Goal: Task Accomplishment & Management: Manage account settings

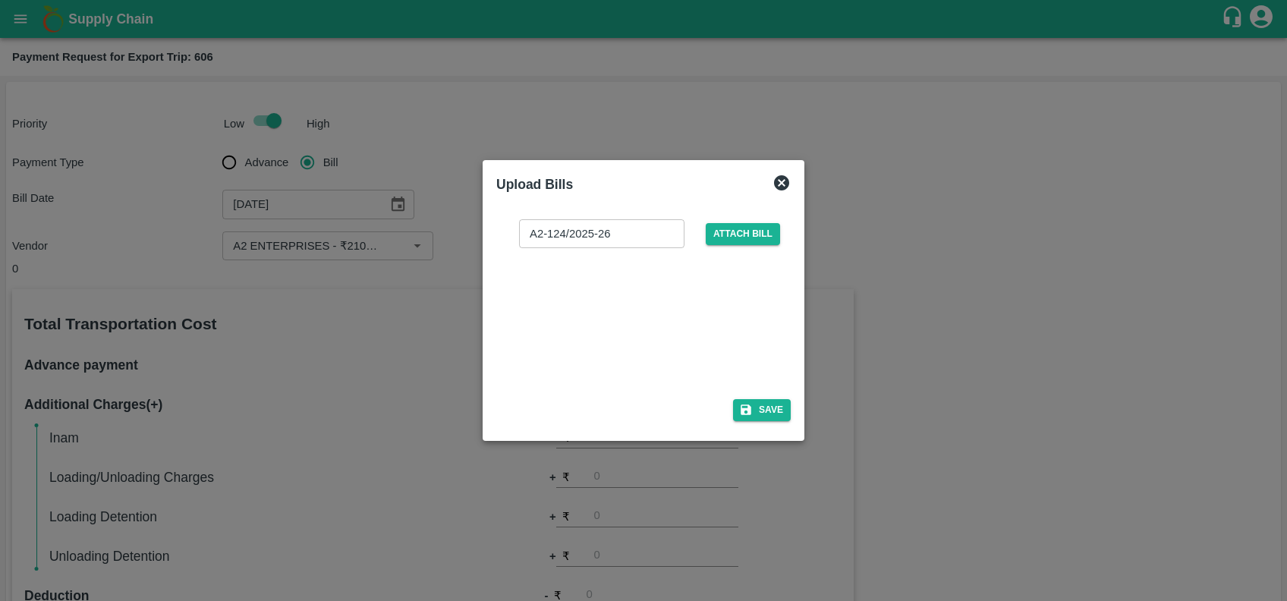
scroll to position [440, 0]
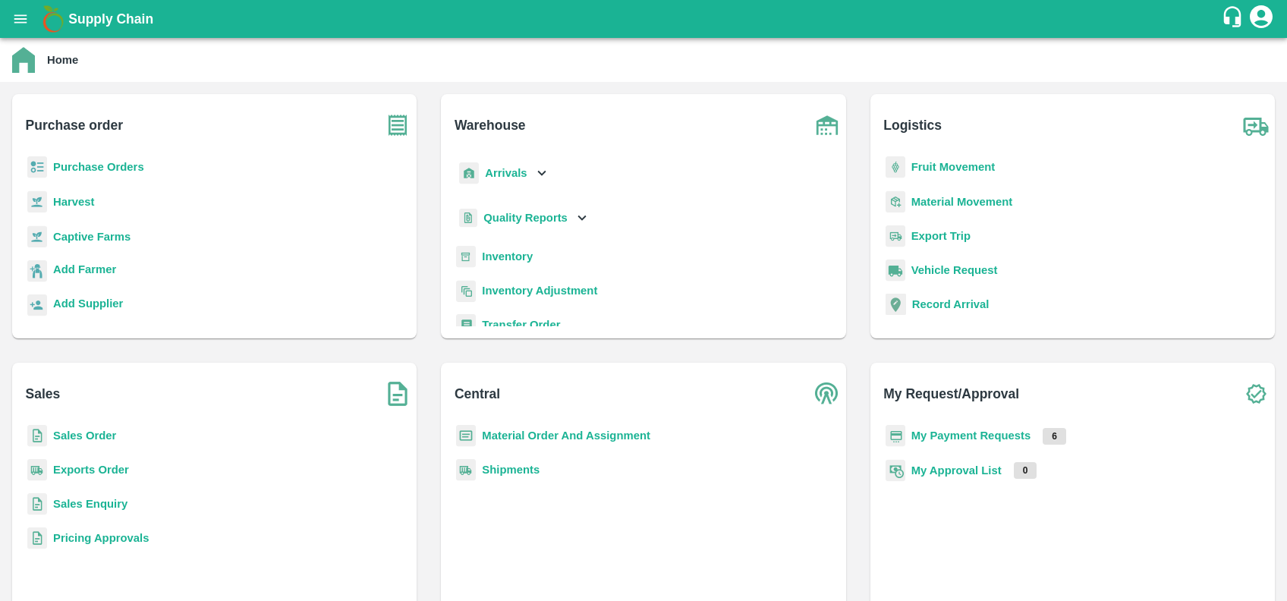
click at [35, 7] on div "Supply Chain" at bounding box center [643, 19] width 1287 height 38
click at [28, 13] on icon "open drawer" at bounding box center [20, 19] width 17 height 17
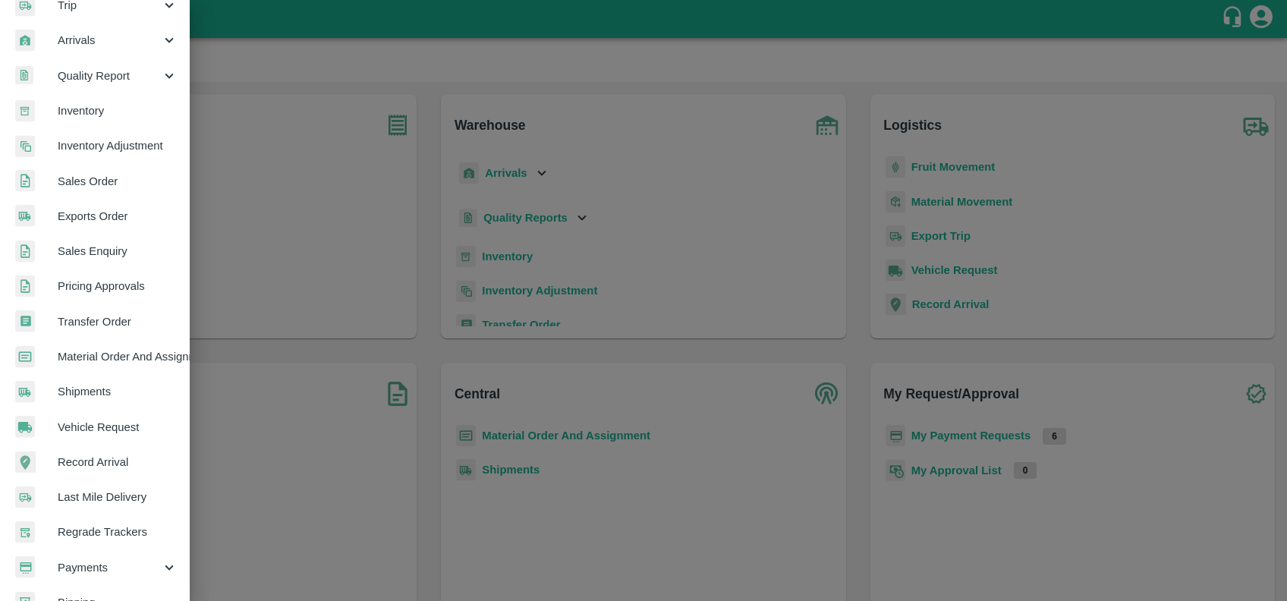
scroll to position [263, 0]
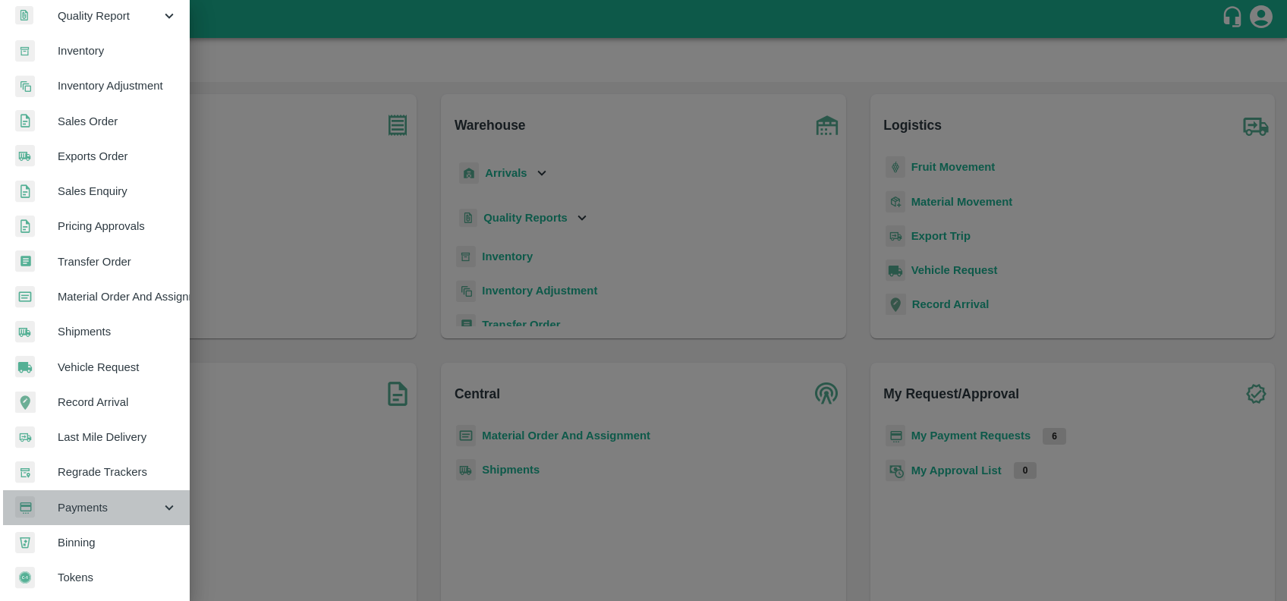
click at [119, 499] on span "Payments" at bounding box center [109, 507] width 103 height 17
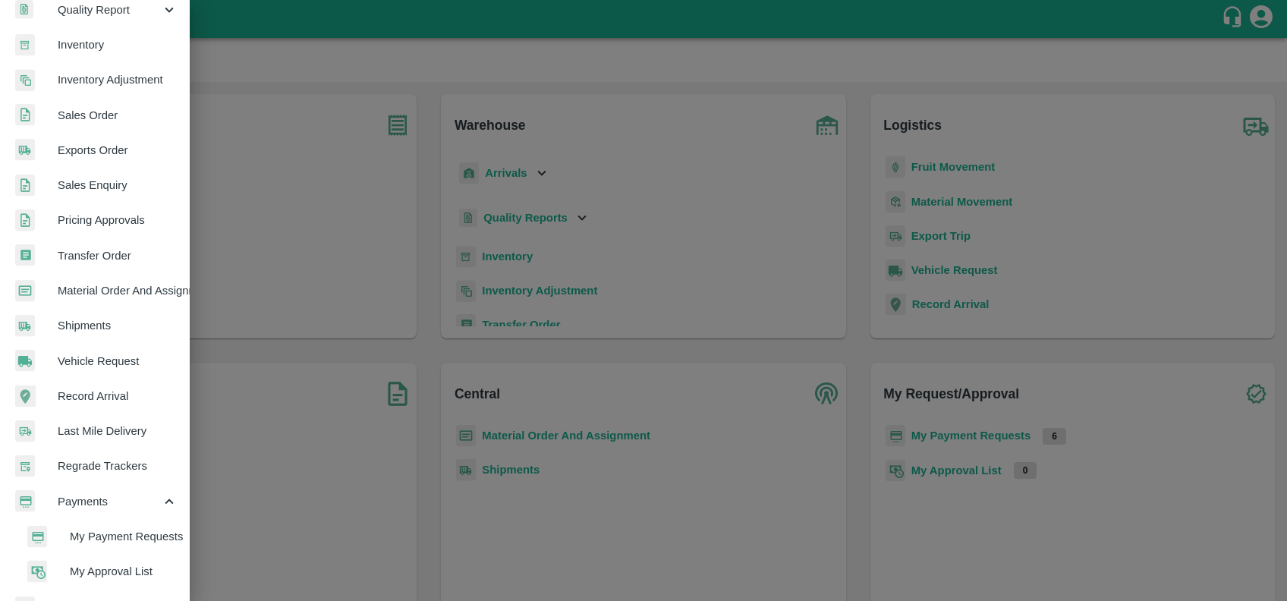
click at [128, 524] on li "My Payment Requests" at bounding box center [101, 536] width 178 height 35
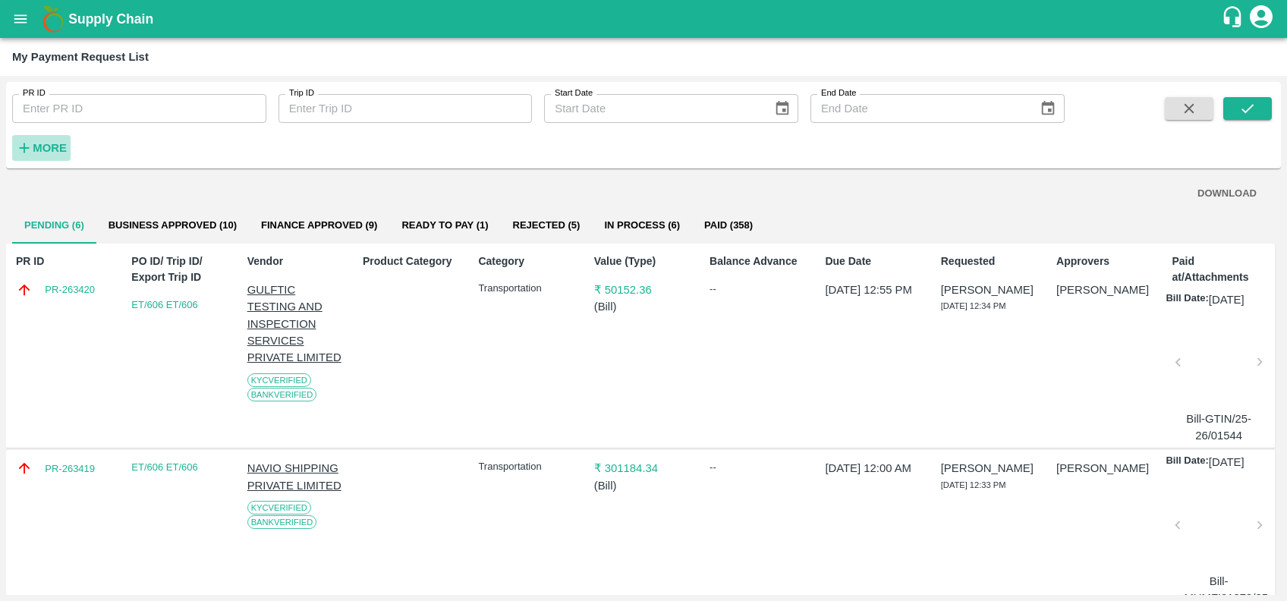
click at [33, 152] on strong "More" at bounding box center [50, 148] width 34 height 12
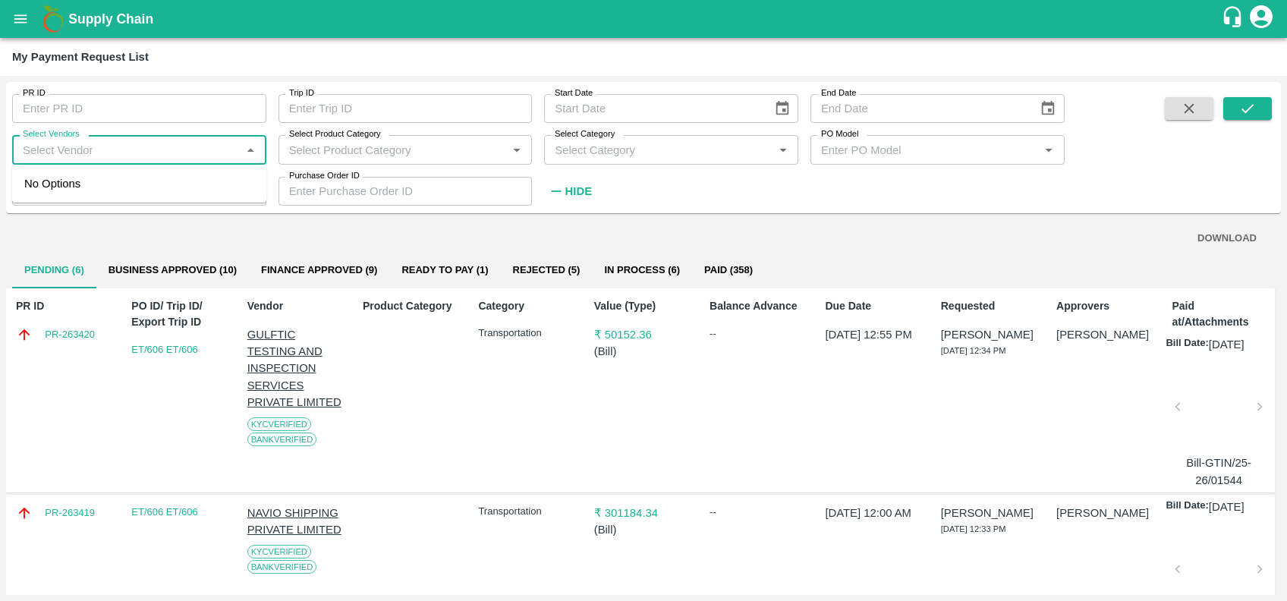
click at [112, 152] on input "Select Vendors" at bounding box center [127, 150] width 220 height 20
type input "s"
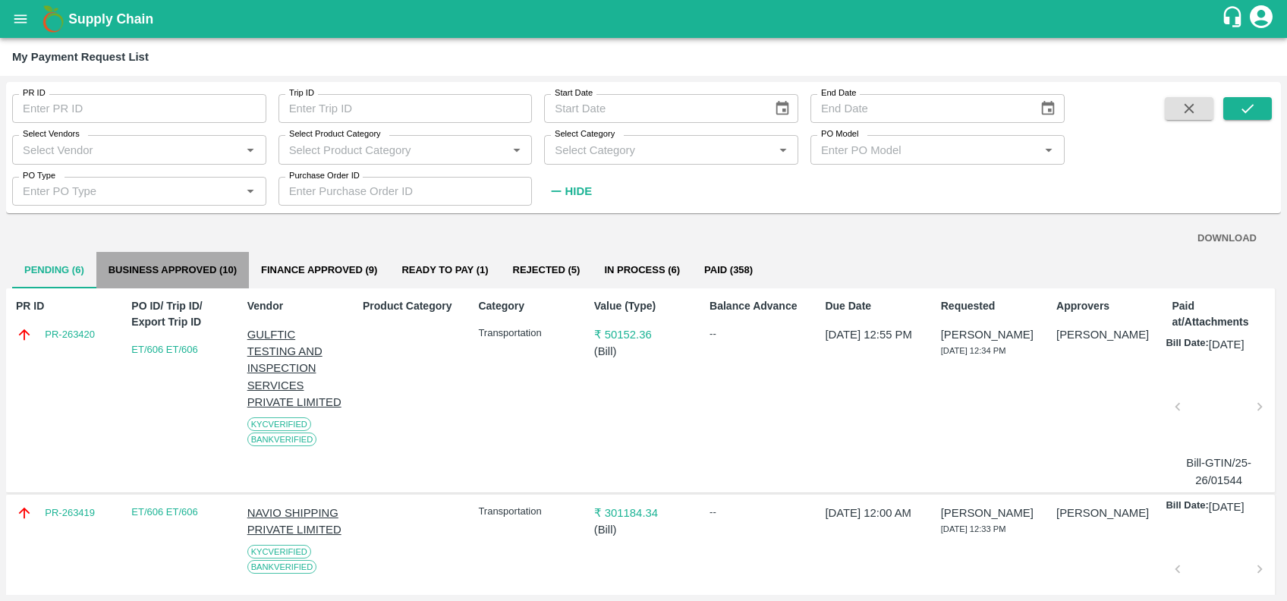
click at [197, 270] on button "Business Approved (10)" at bounding box center [172, 270] width 153 height 36
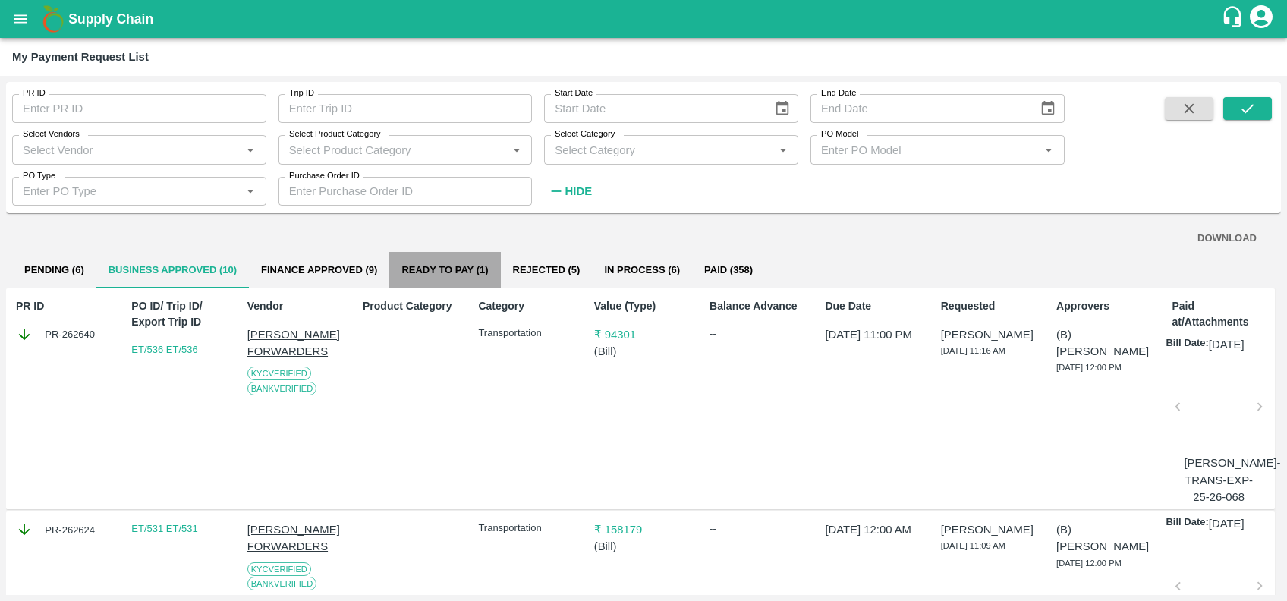
click at [429, 268] on button "Ready To Pay (1)" at bounding box center [444, 270] width 111 height 36
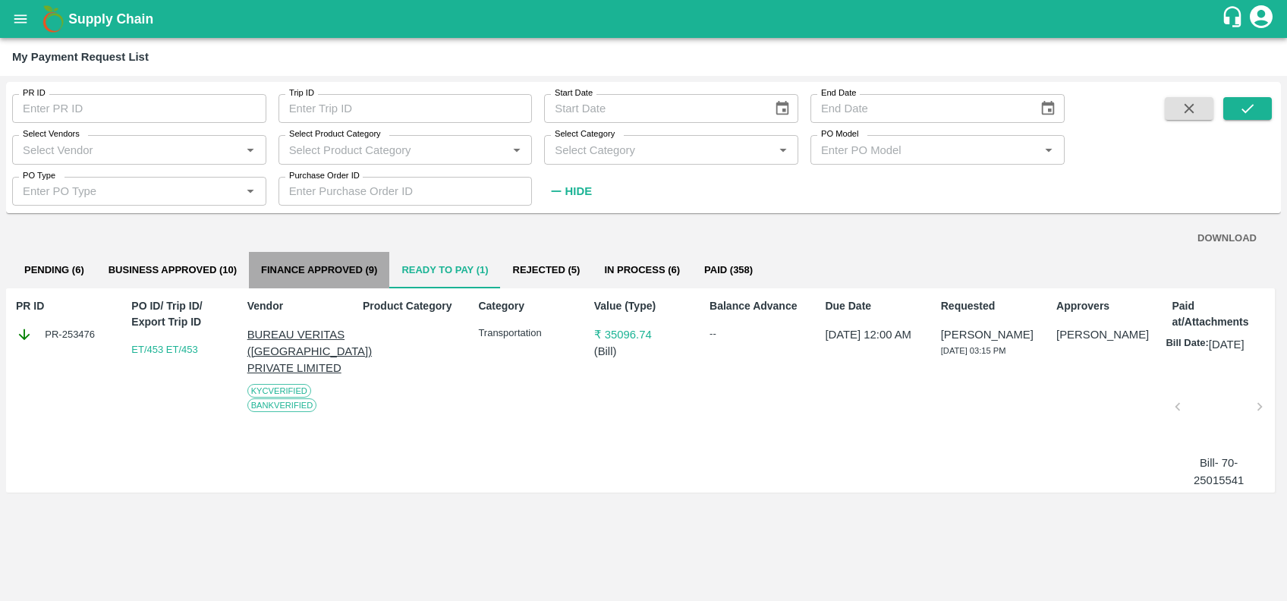
click at [285, 263] on button "Finance Approved (9)" at bounding box center [319, 270] width 140 height 36
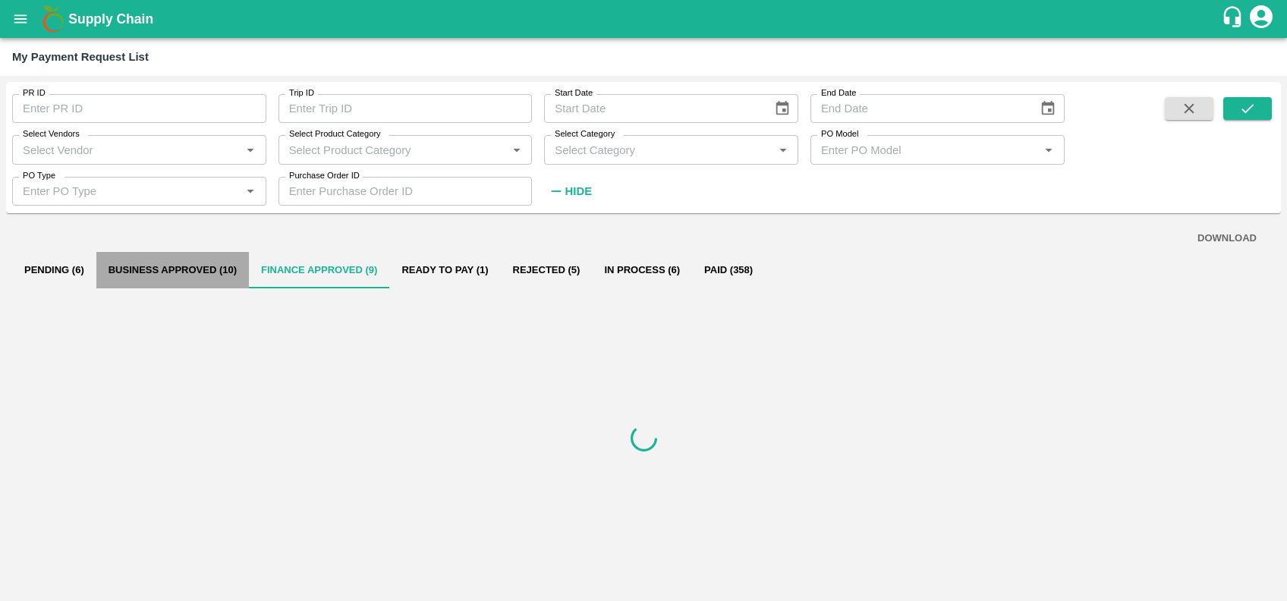
click at [189, 273] on button "Business Approved (10)" at bounding box center [172, 270] width 153 height 36
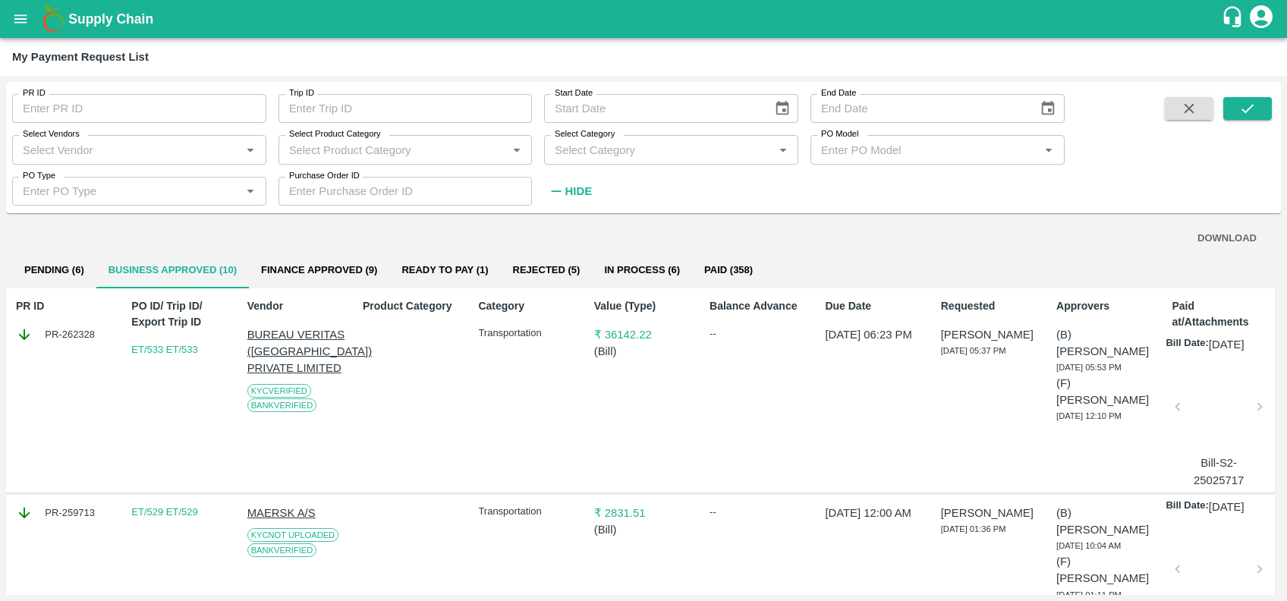
click at [330, 260] on button "Finance Approved (9)" at bounding box center [319, 270] width 140 height 36
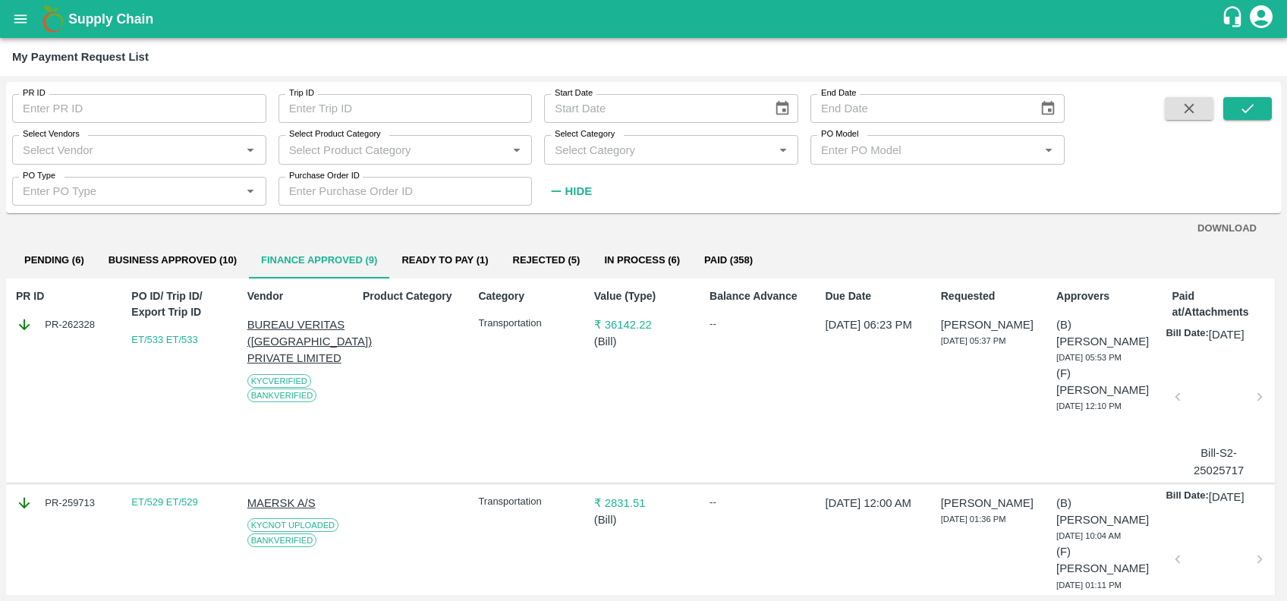
scroll to position [4, 0]
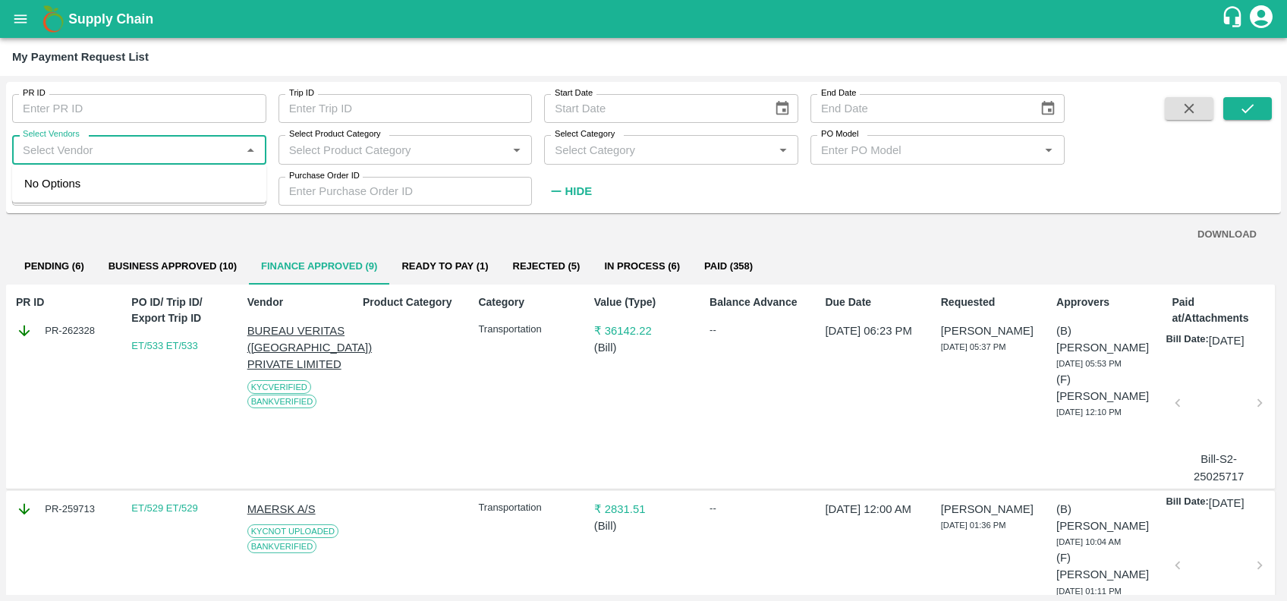
click at [202, 158] on input "Select Vendors" at bounding box center [127, 150] width 220 height 20
click at [138, 179] on div "SHUBHAM FORWARDERS-Transporter" at bounding box center [142, 192] width 224 height 34
type input "SHUBHAM FORWARDERS-Transporter"
click at [1231, 108] on button "submit" at bounding box center [1247, 108] width 49 height 23
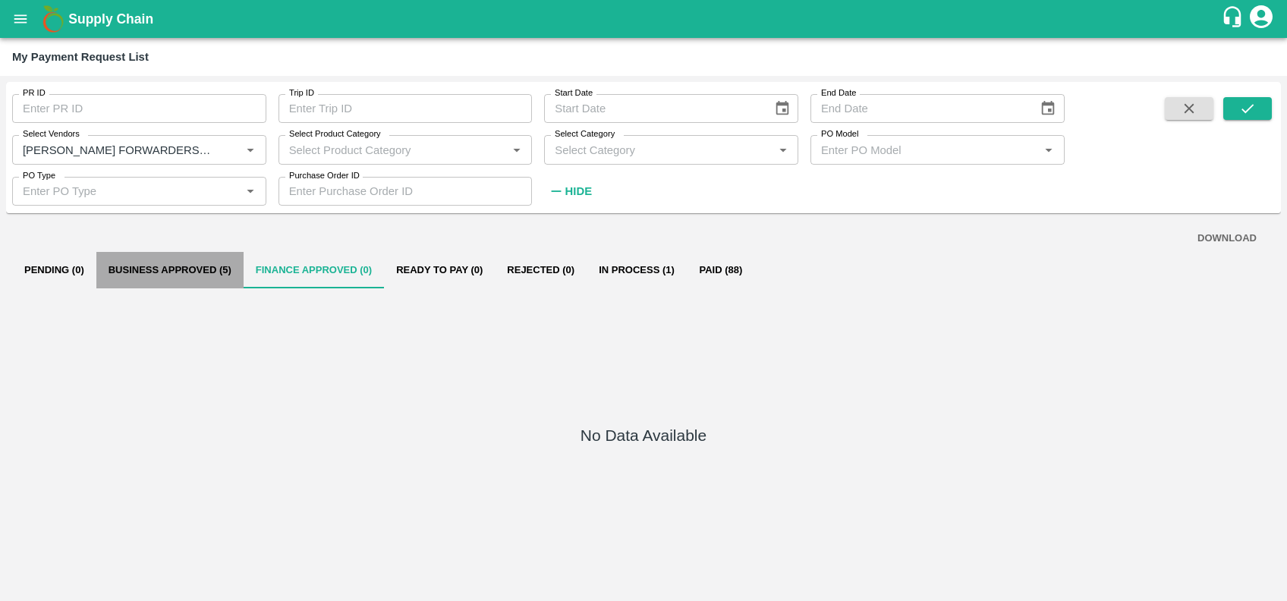
click at [206, 267] on button "Business Approved (5)" at bounding box center [169, 270] width 147 height 36
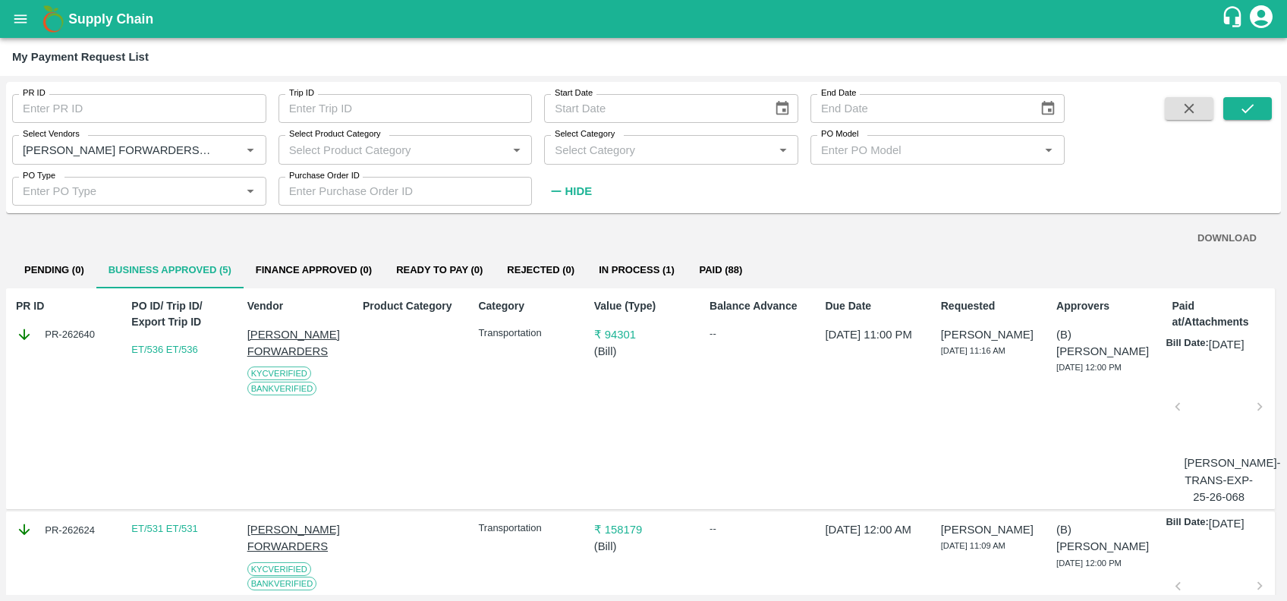
click at [67, 351] on div "PR ID PR-262640" at bounding box center [62, 398] width 105 height 213
copy div "PR-262640"
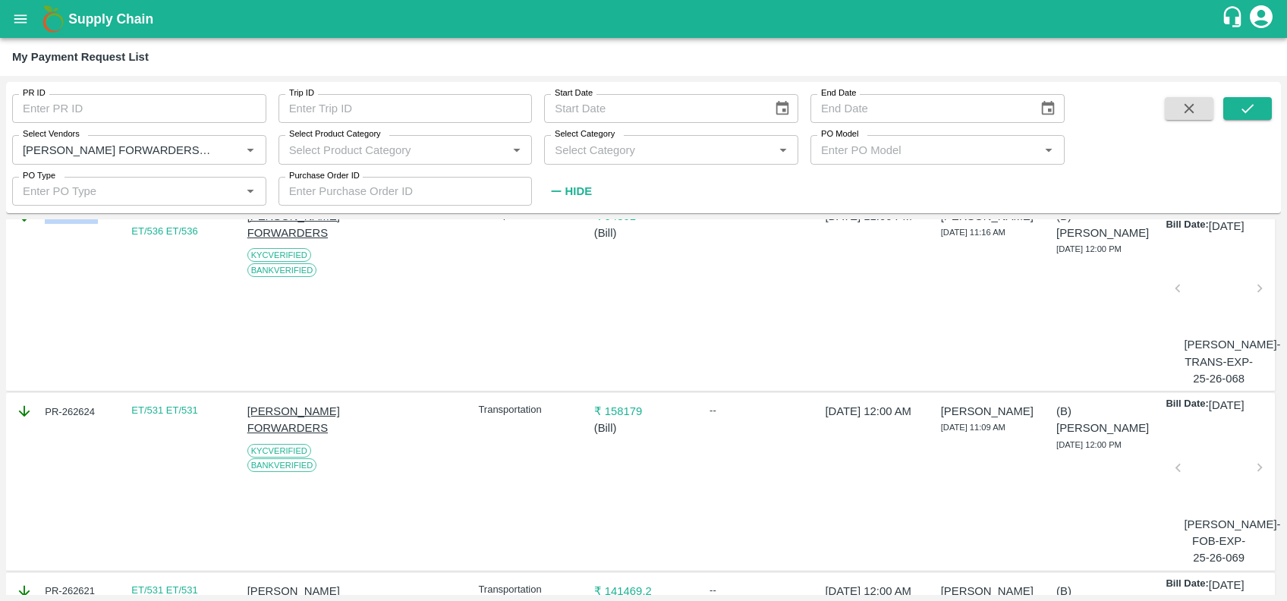
scroll to position [119, 0]
click at [67, 441] on div "PR-262624" at bounding box center [62, 480] width 105 height 169
copy div "PR-262624"
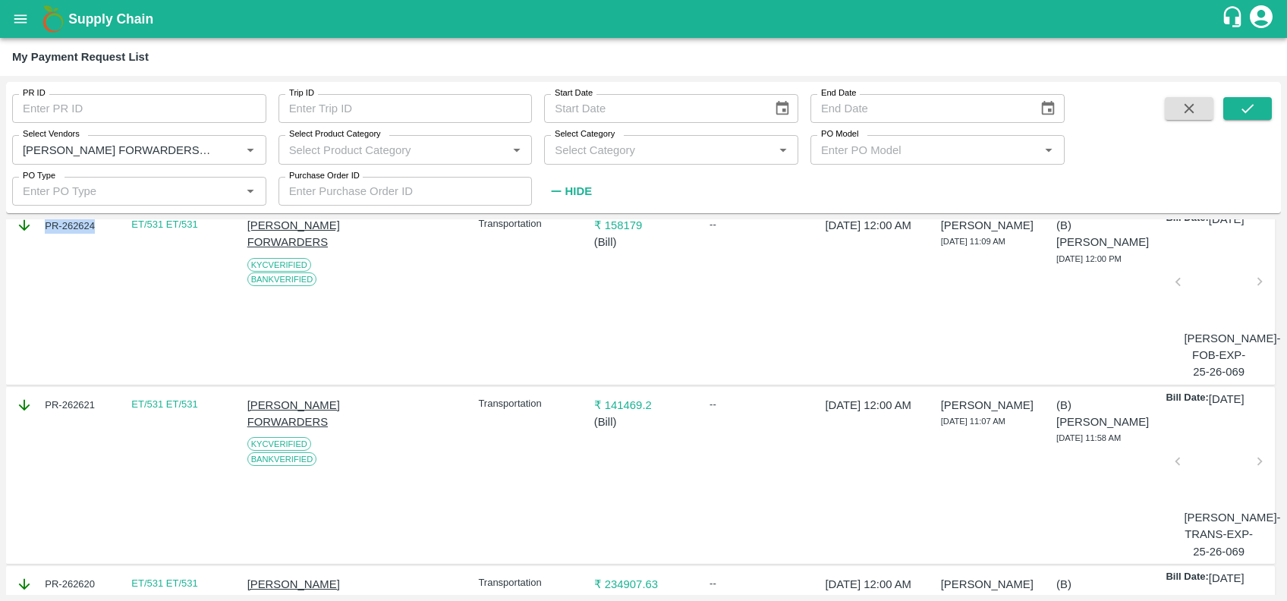
scroll to position [305, 0]
click at [64, 452] on div "PR-262621" at bounding box center [62, 474] width 105 height 169
copy div "PR-262621"
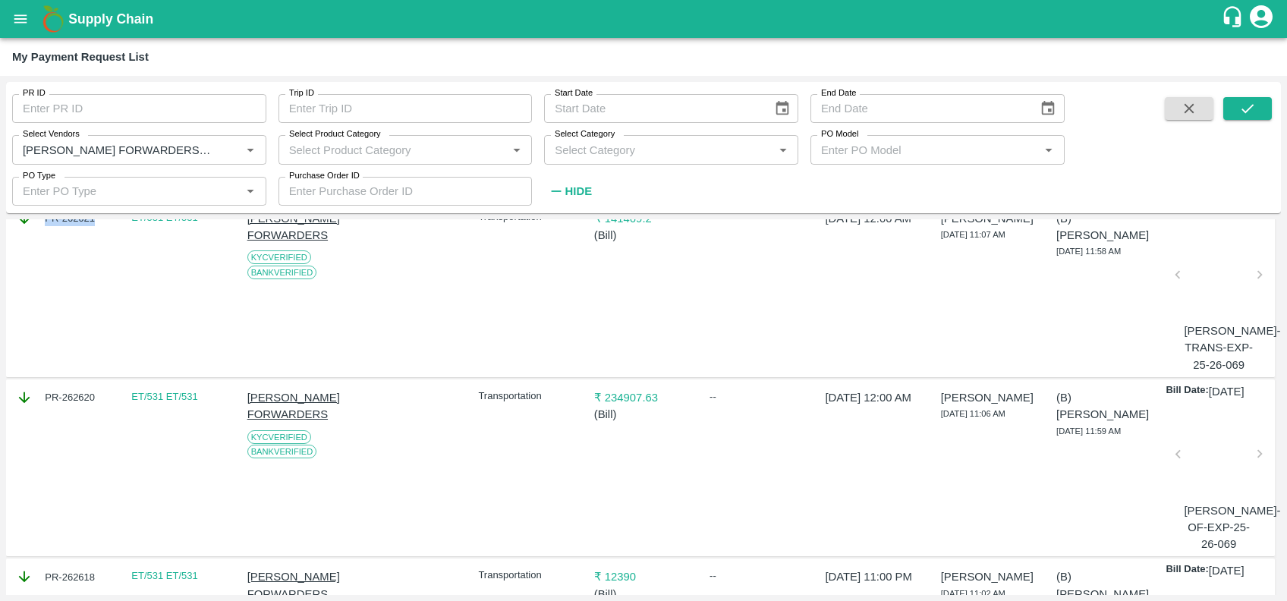
scroll to position [492, 0]
click at [65, 461] on div "PR-262620" at bounding box center [62, 466] width 105 height 169
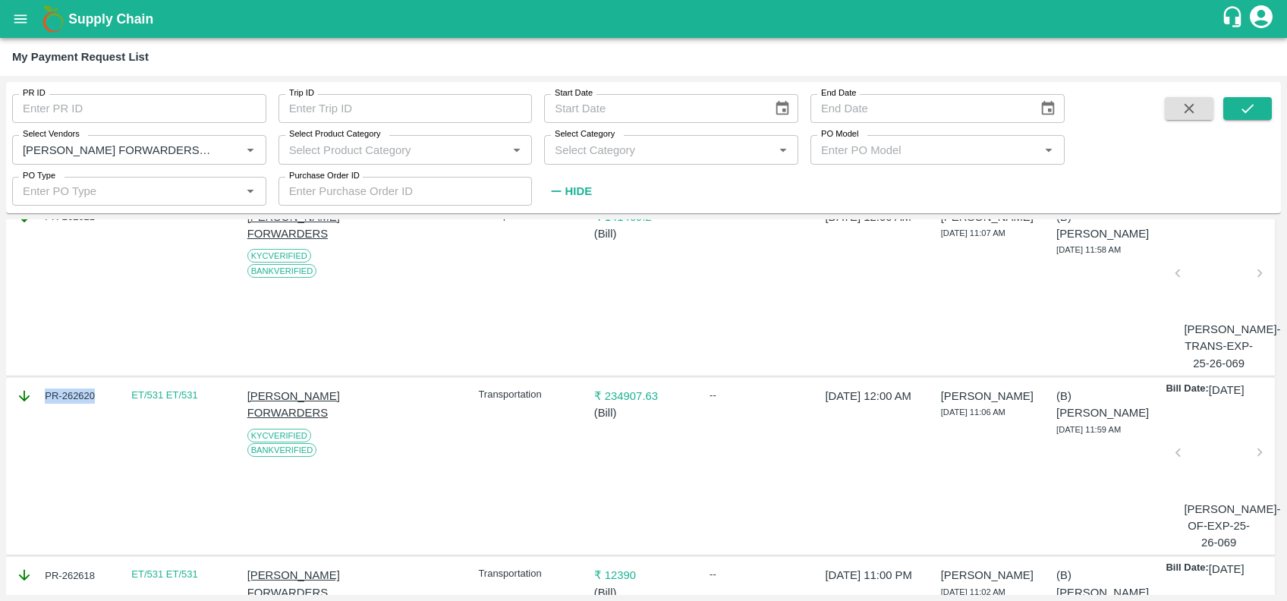
click at [65, 461] on div "PR-262620" at bounding box center [62, 466] width 105 height 169
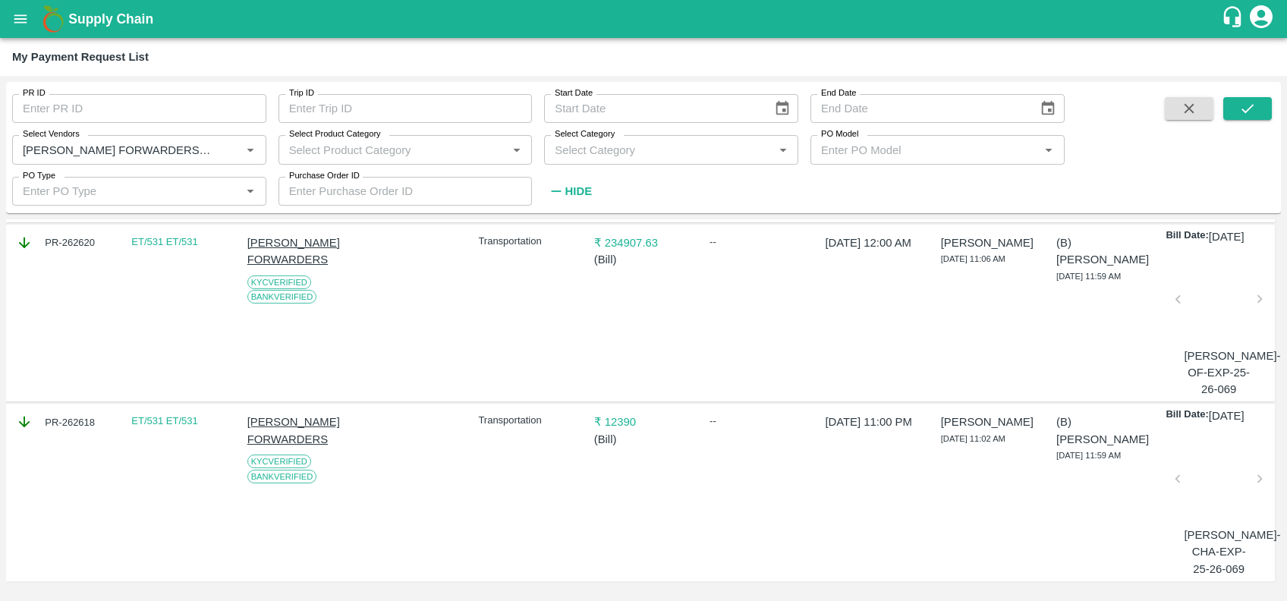
click at [66, 419] on div "PR-262618" at bounding box center [62, 491] width 105 height 169
copy div "PR-262618"
